Goal: Contribute content: Add original content to the website for others to see

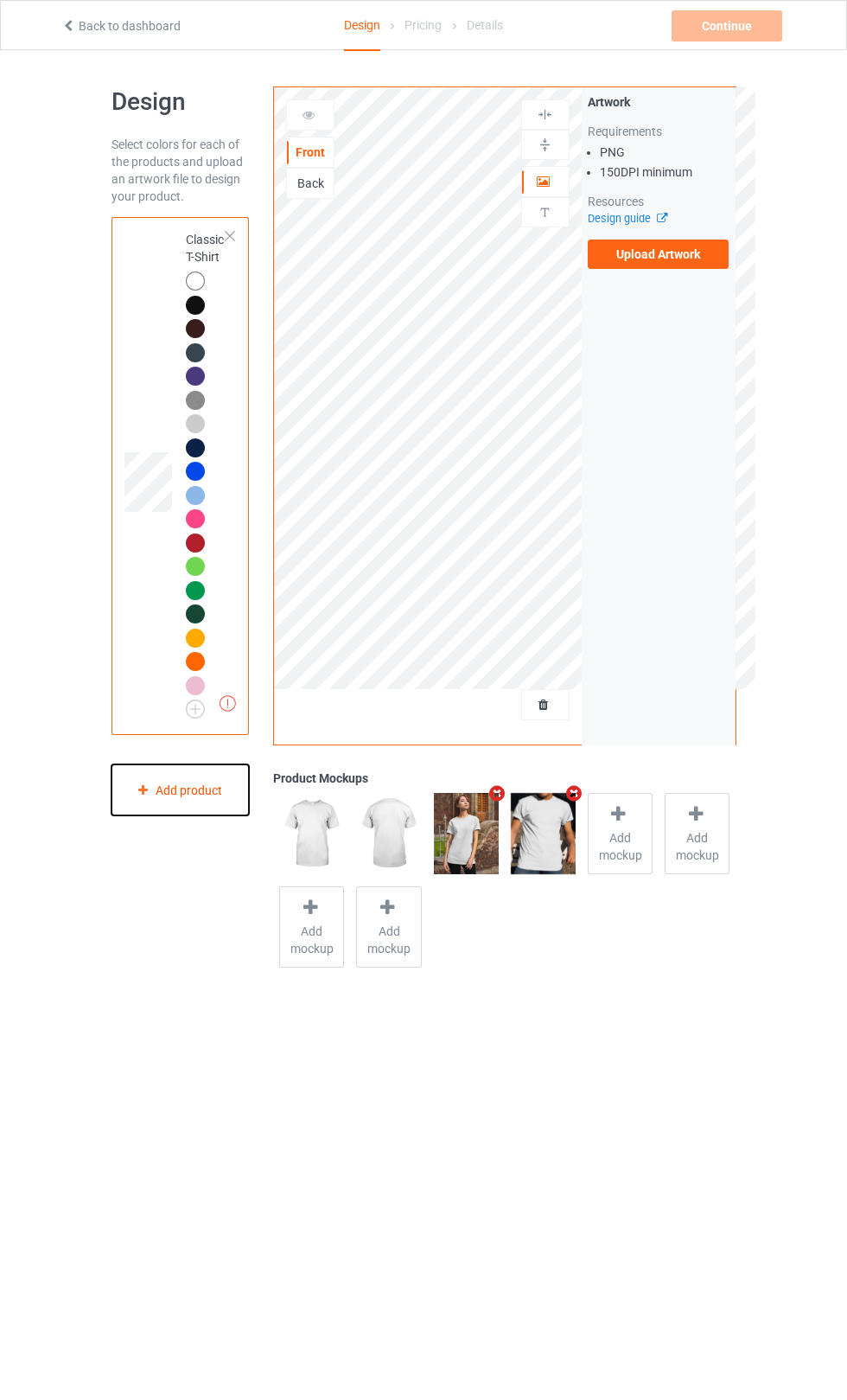
click at [190, 791] on div "Add product" at bounding box center [180, 790] width 138 height 51
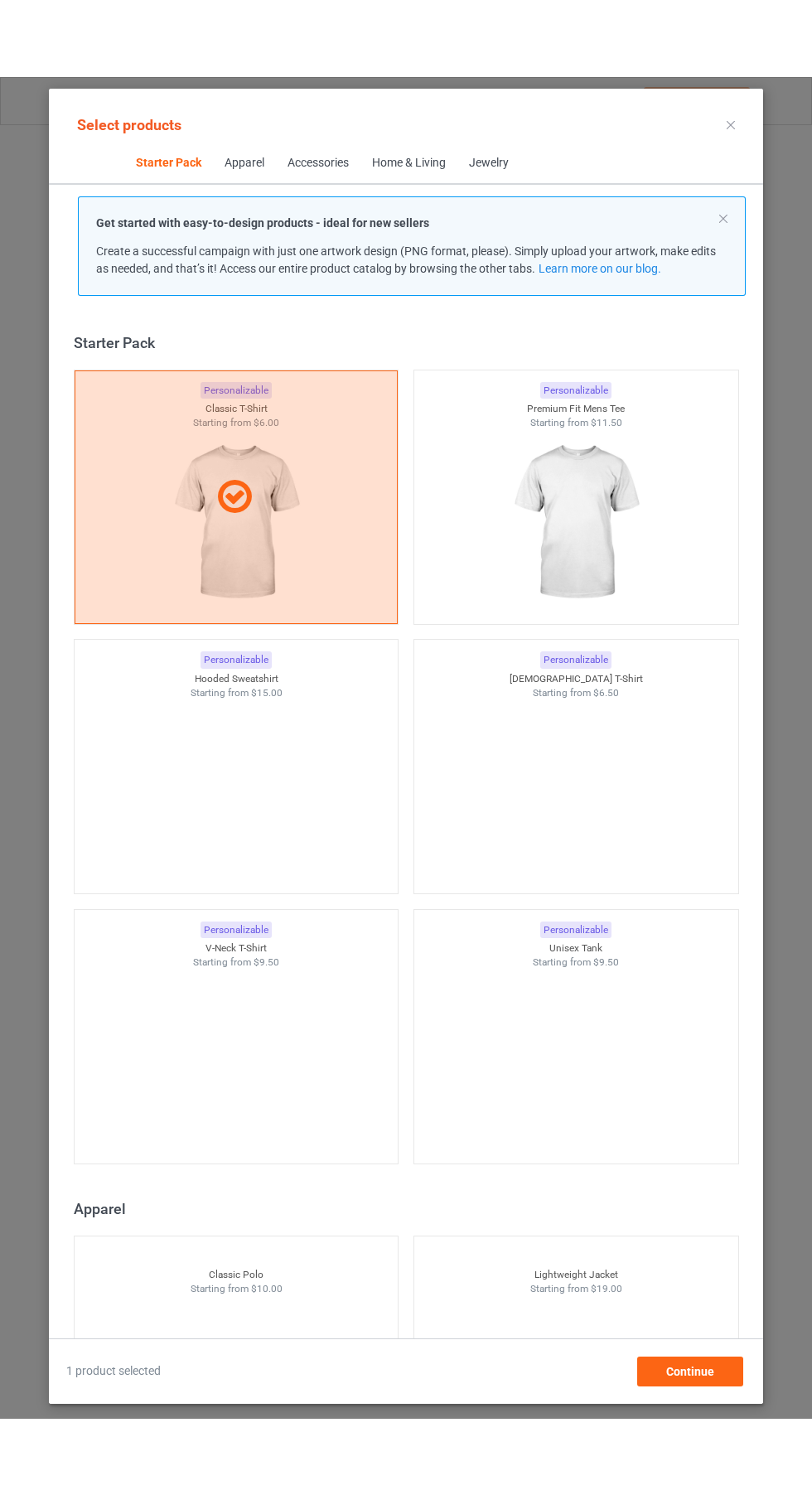
scroll to position [22, 0]
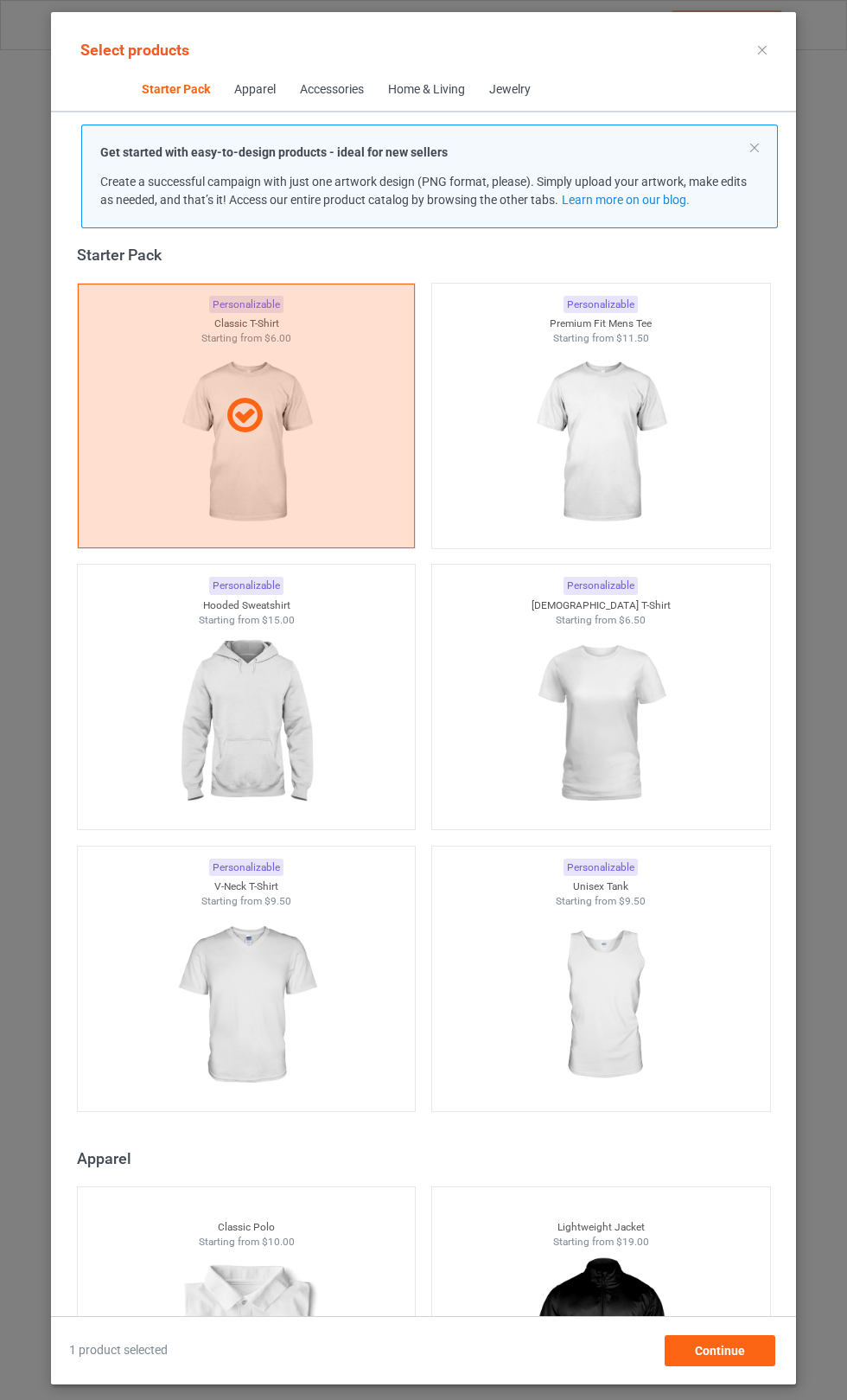
click at [671, 445] on img at bounding box center [600, 443] width 155 height 194
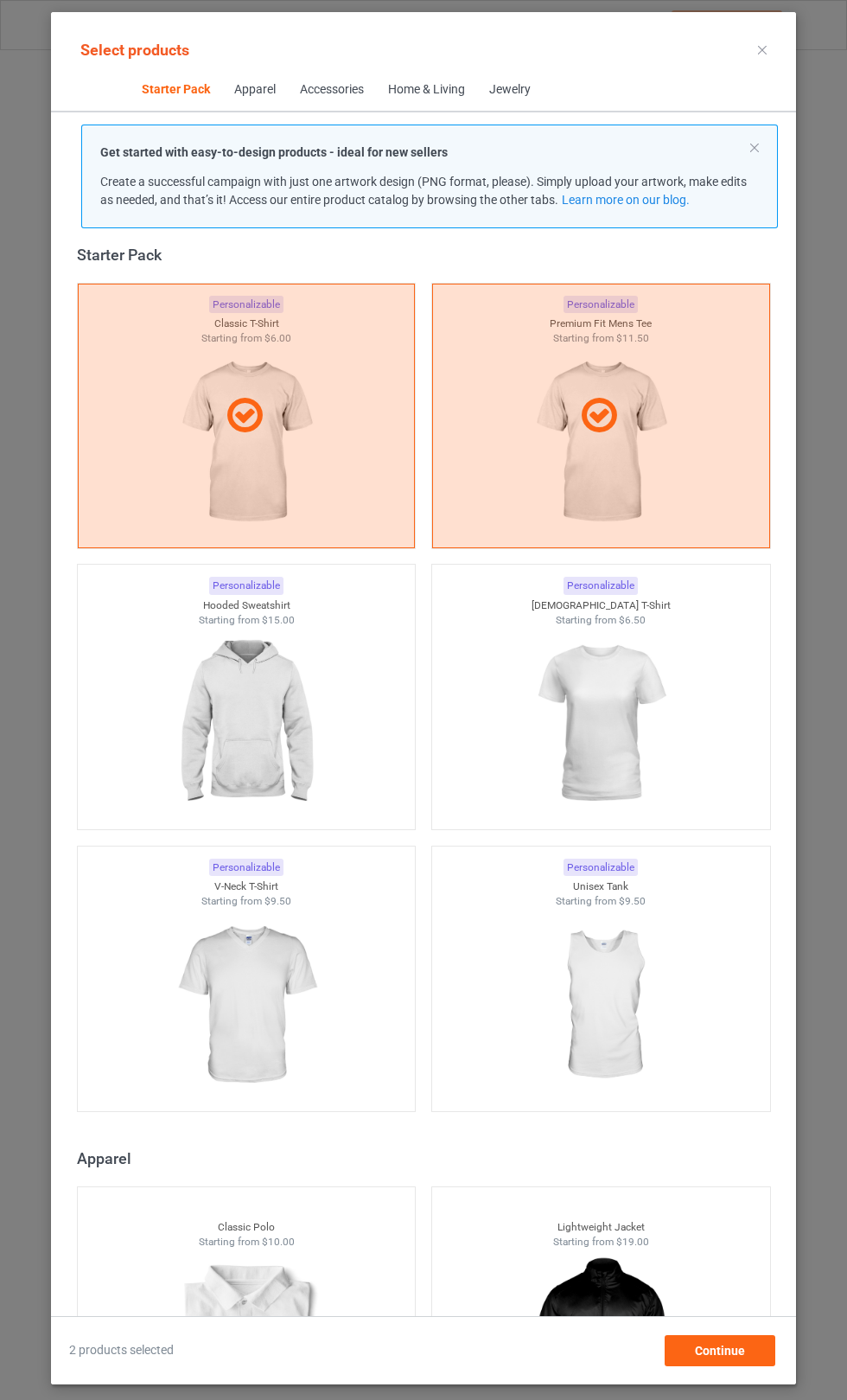
click at [661, 716] on img at bounding box center [600, 723] width 155 height 194
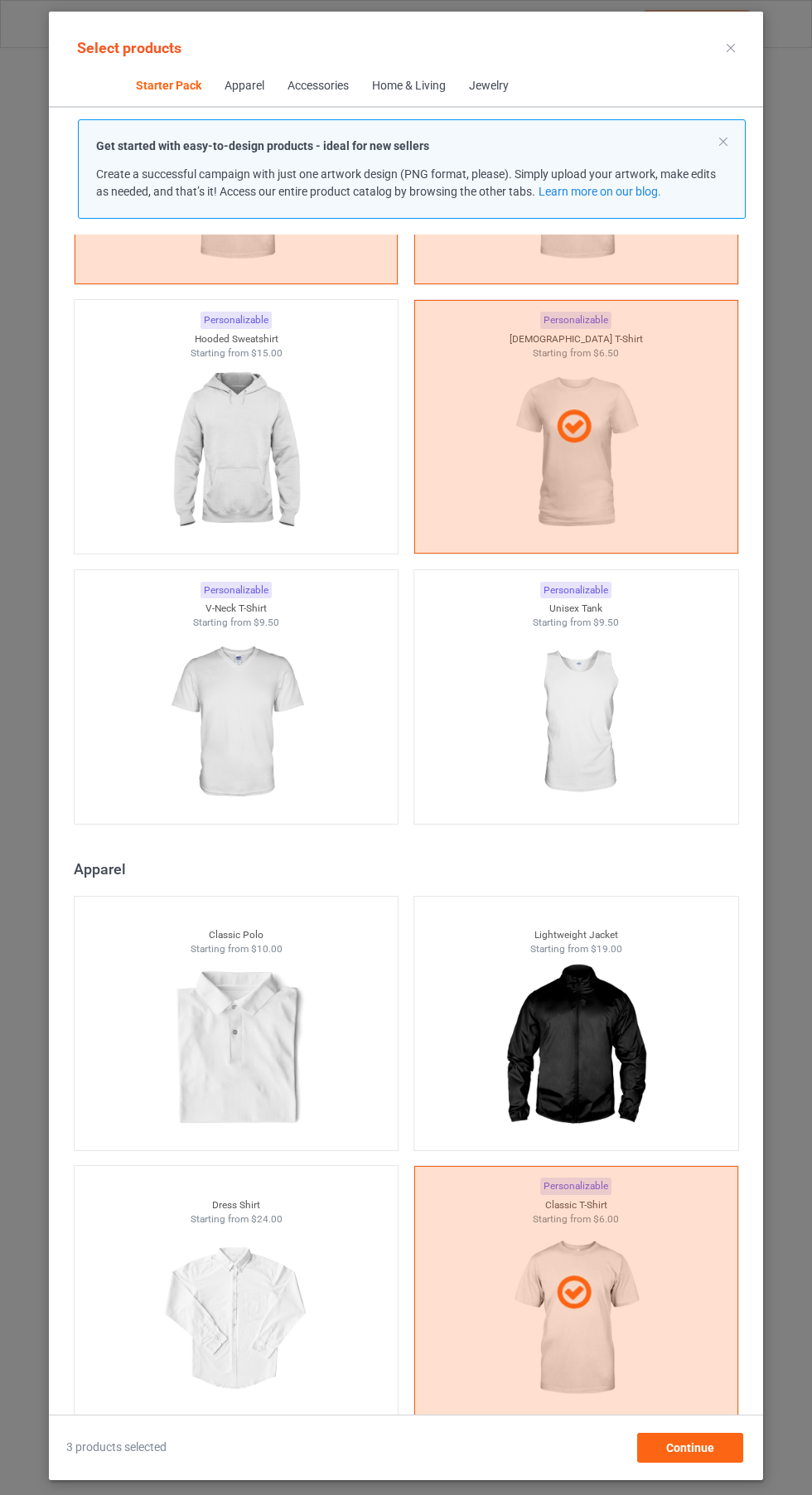
scroll to position [277, 0]
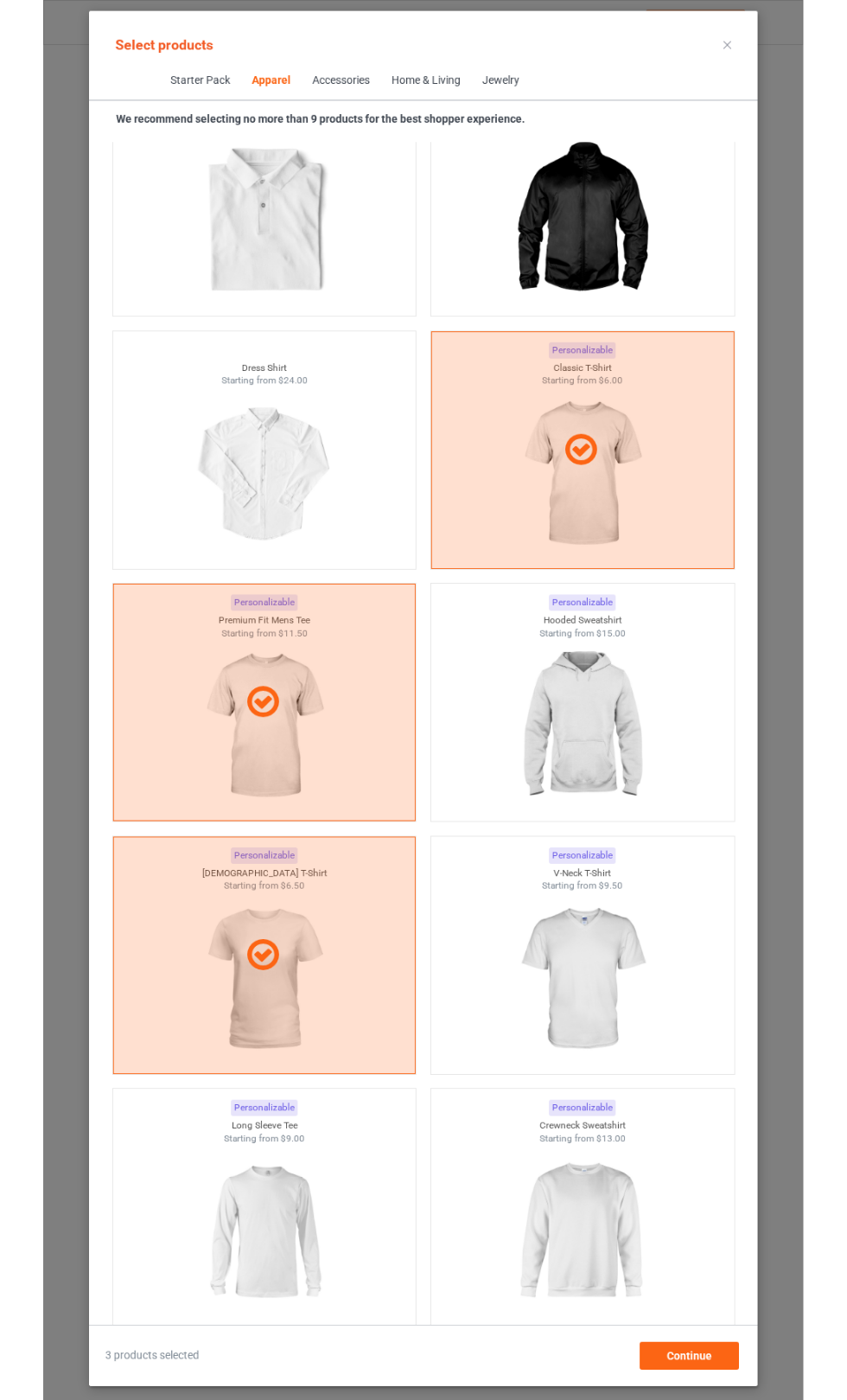
scroll to position [1048, 0]
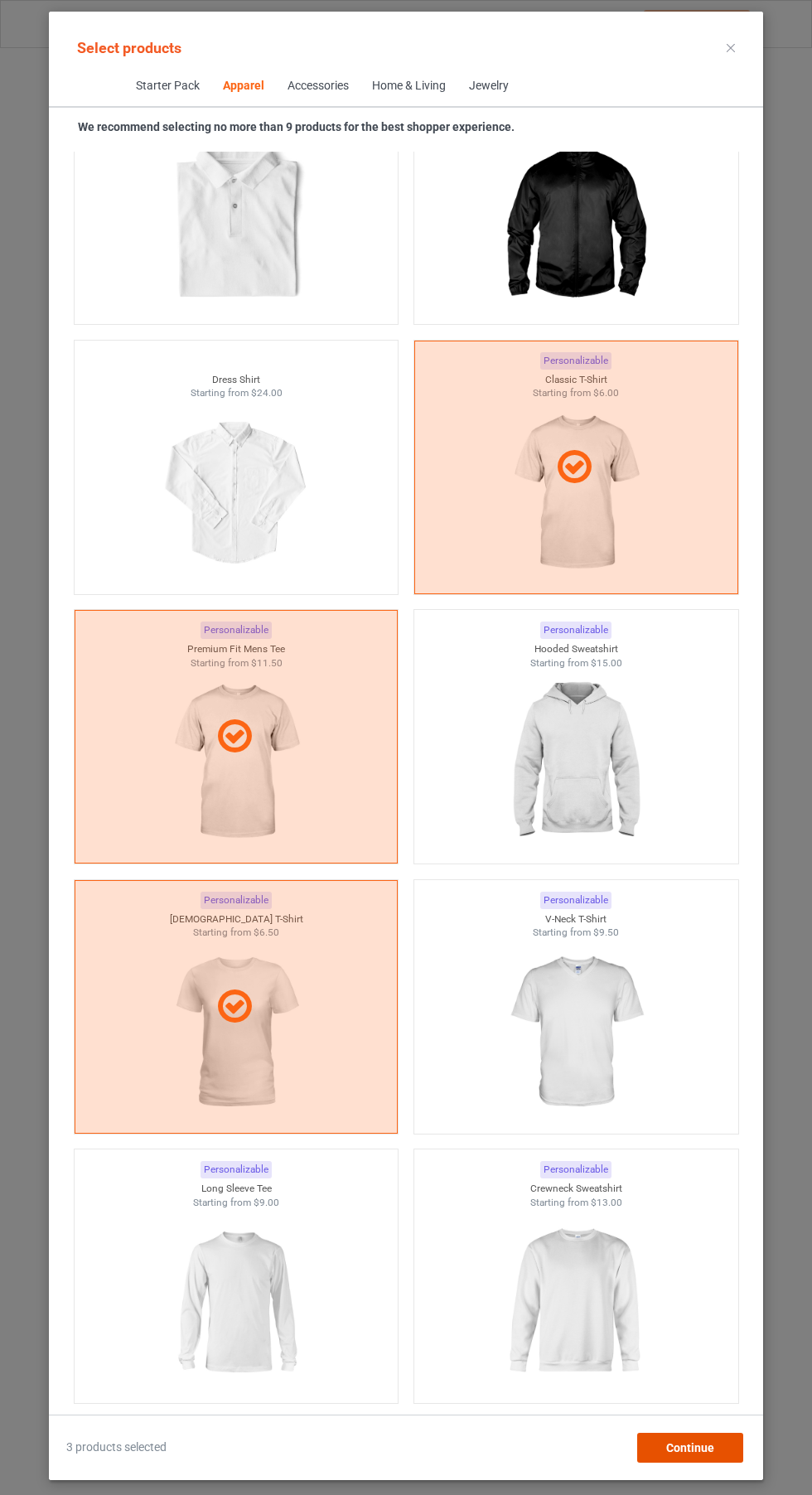
click at [703, 1341] on div "Continue" at bounding box center [690, 1447] width 106 height 30
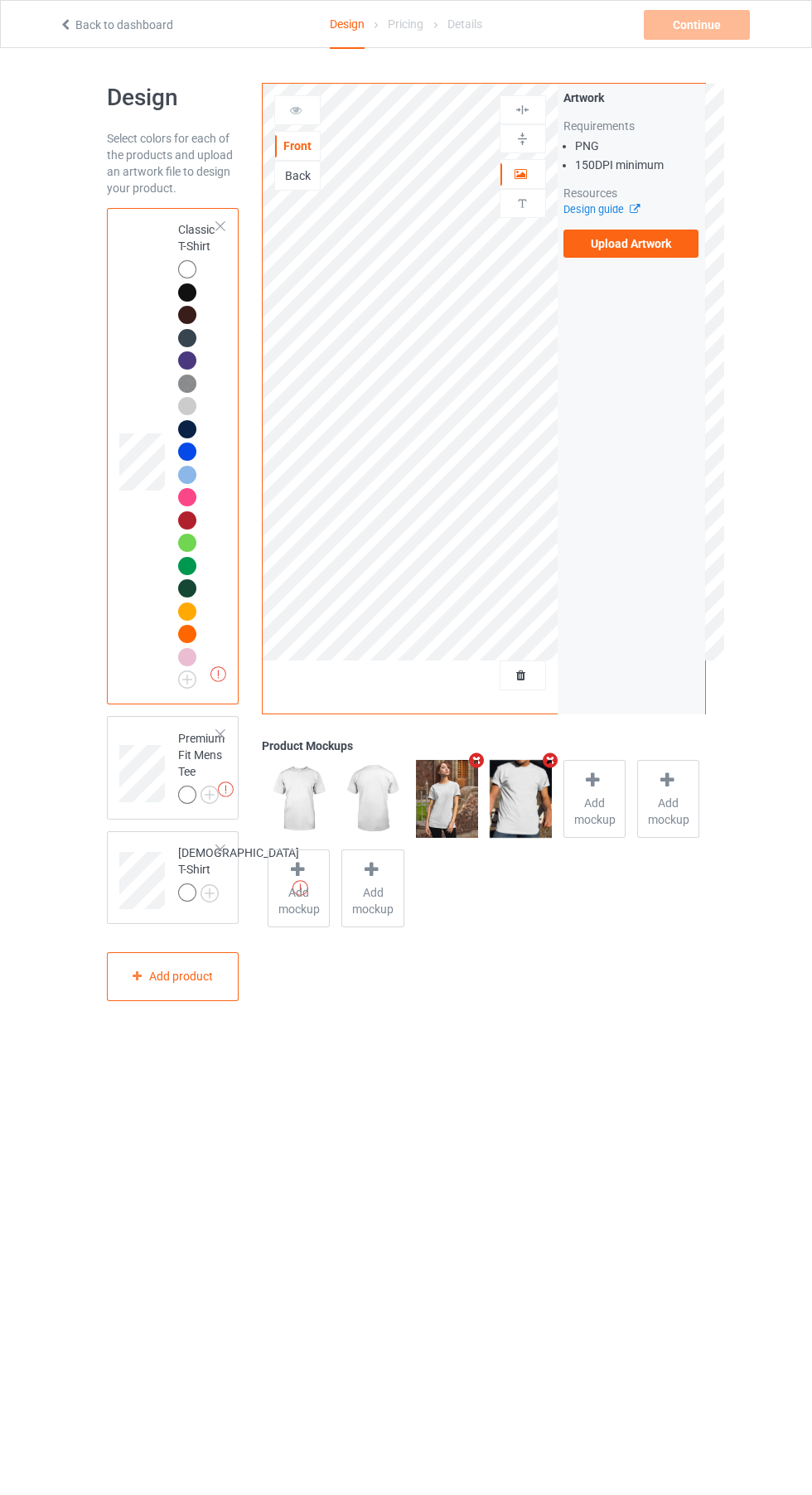
click at [646, 245] on label "Upload Artwork" at bounding box center [631, 244] width 136 height 29
click at [0, 0] on input "Upload Artwork" at bounding box center [0, 0] width 0 height 0
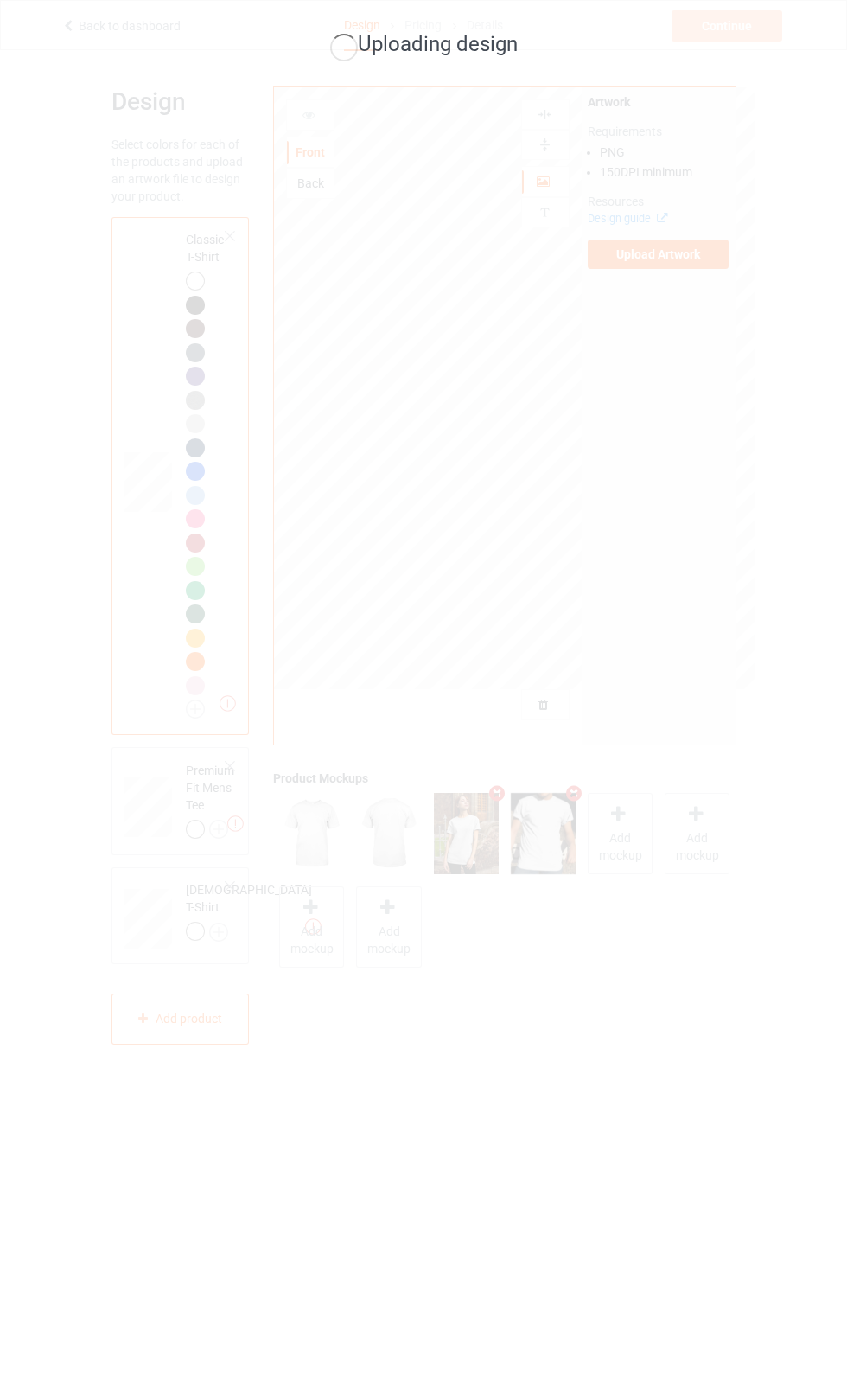
click at [459, 568] on div "Uploading design" at bounding box center [424, 700] width 847 height 1400
